Goal: Task Accomplishment & Management: Manage account settings

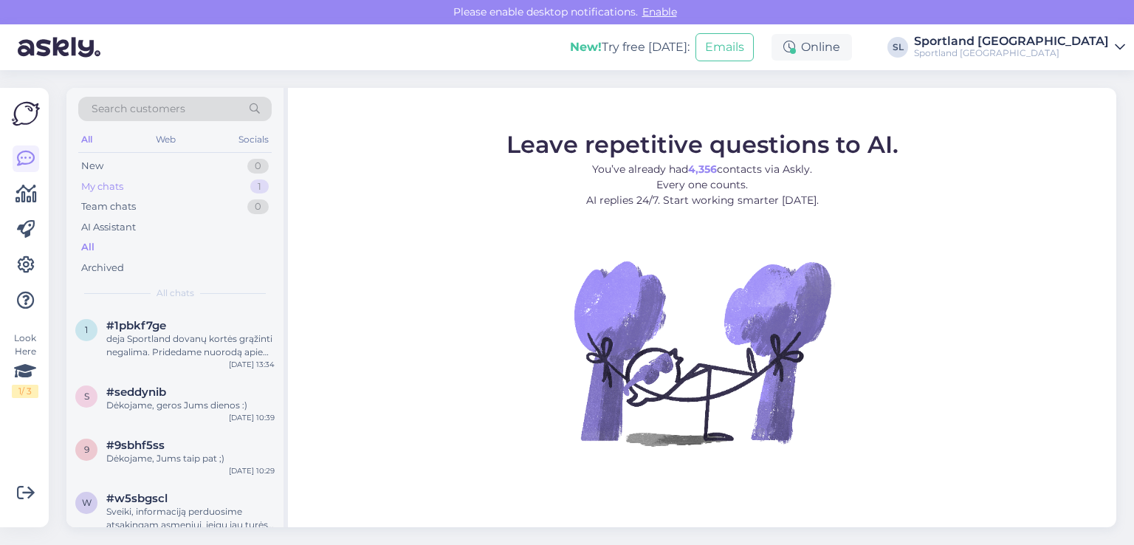
click at [216, 183] on div "My chats 1" at bounding box center [174, 186] width 193 height 21
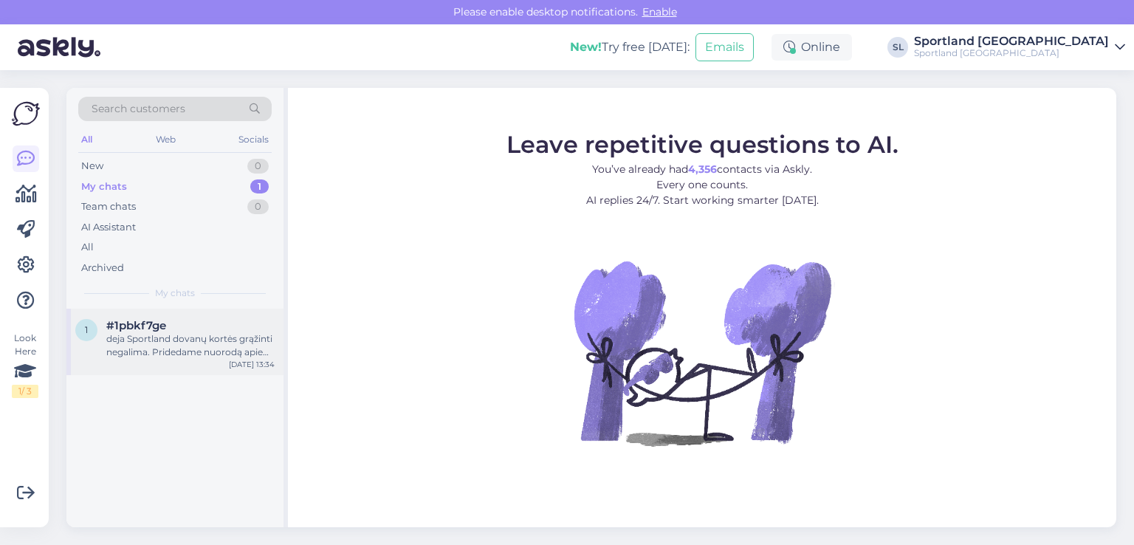
click at [194, 332] on div "deja Sportland dovanų kortės grąžinti negalima. Pridedame nuorodą apie Sportlan…" at bounding box center [190, 345] width 168 height 27
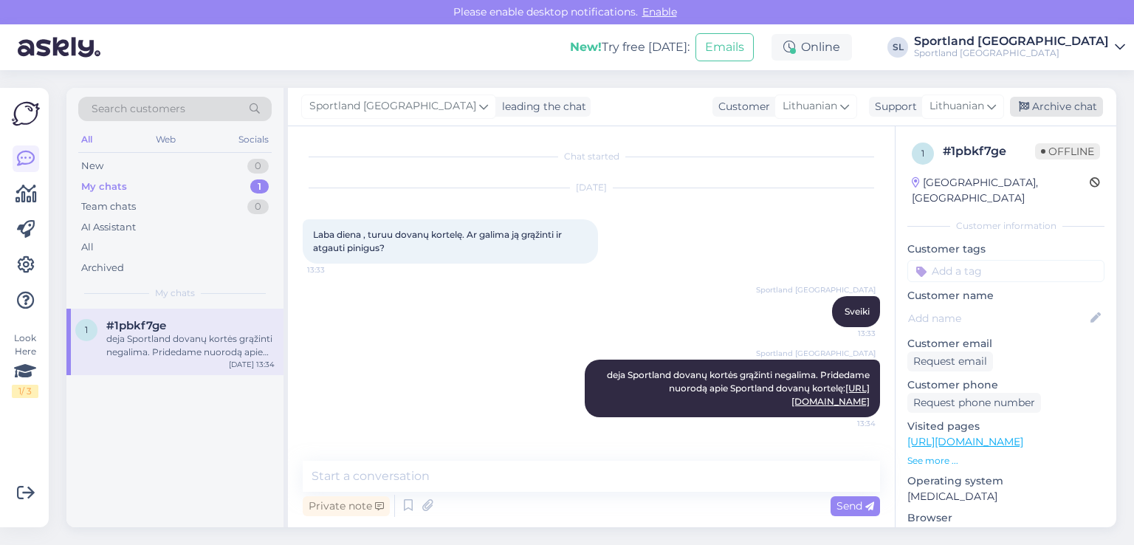
click at [1054, 102] on div "Archive chat" at bounding box center [1056, 107] width 93 height 20
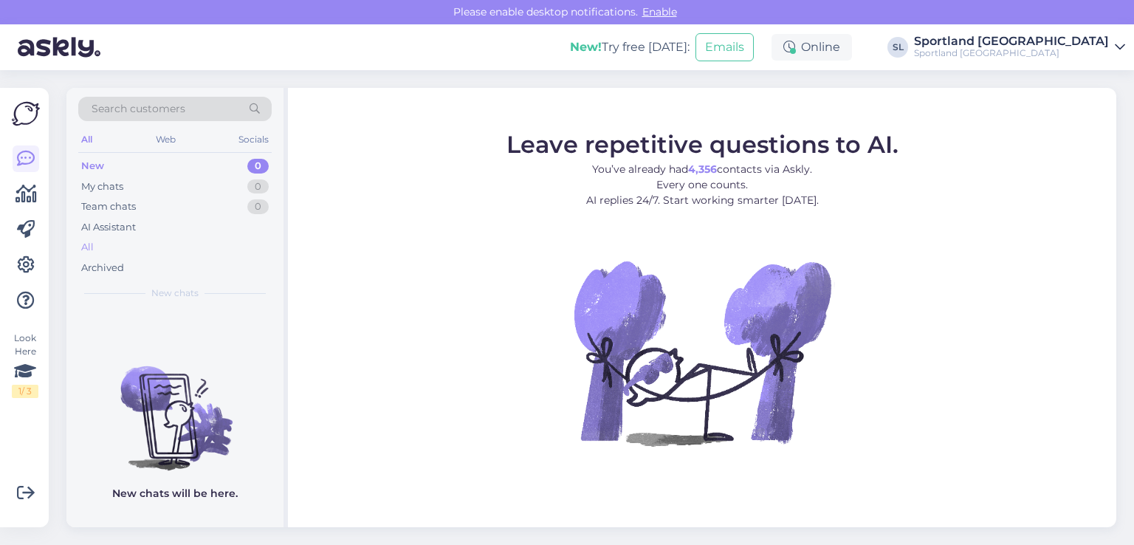
click at [101, 244] on div "All" at bounding box center [174, 247] width 193 height 21
